Goal: Navigation & Orientation: Find specific page/section

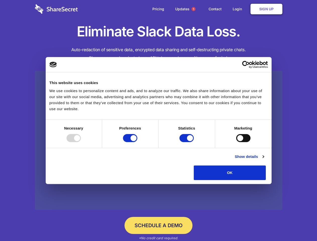
click at [81, 142] on div at bounding box center [74, 138] width 14 height 8
click at [137, 142] on input "Preferences" at bounding box center [130, 138] width 14 height 8
checkbox input "false"
click at [187, 142] on input "Statistics" at bounding box center [187, 138] width 14 height 8
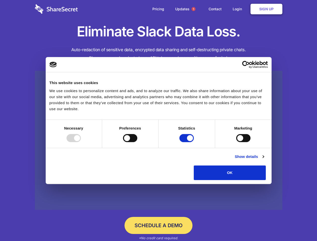
checkbox input "false"
click at [236, 142] on input "Marketing" at bounding box center [243, 138] width 14 height 8
checkbox input "true"
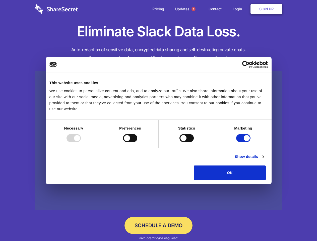
click at [264, 160] on link "Show details" at bounding box center [249, 157] width 29 height 6
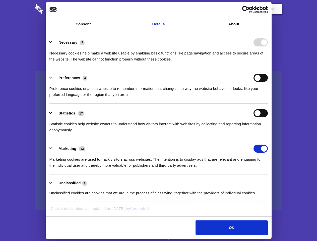
click at [268, 98] on div "Preferences 4 Preference cookies enable a website to remember information that …" at bounding box center [158, 86] width 219 height 24
click at [193, 9] on span "1" at bounding box center [194, 9] width 4 height 4
